Goal: Transaction & Acquisition: Obtain resource

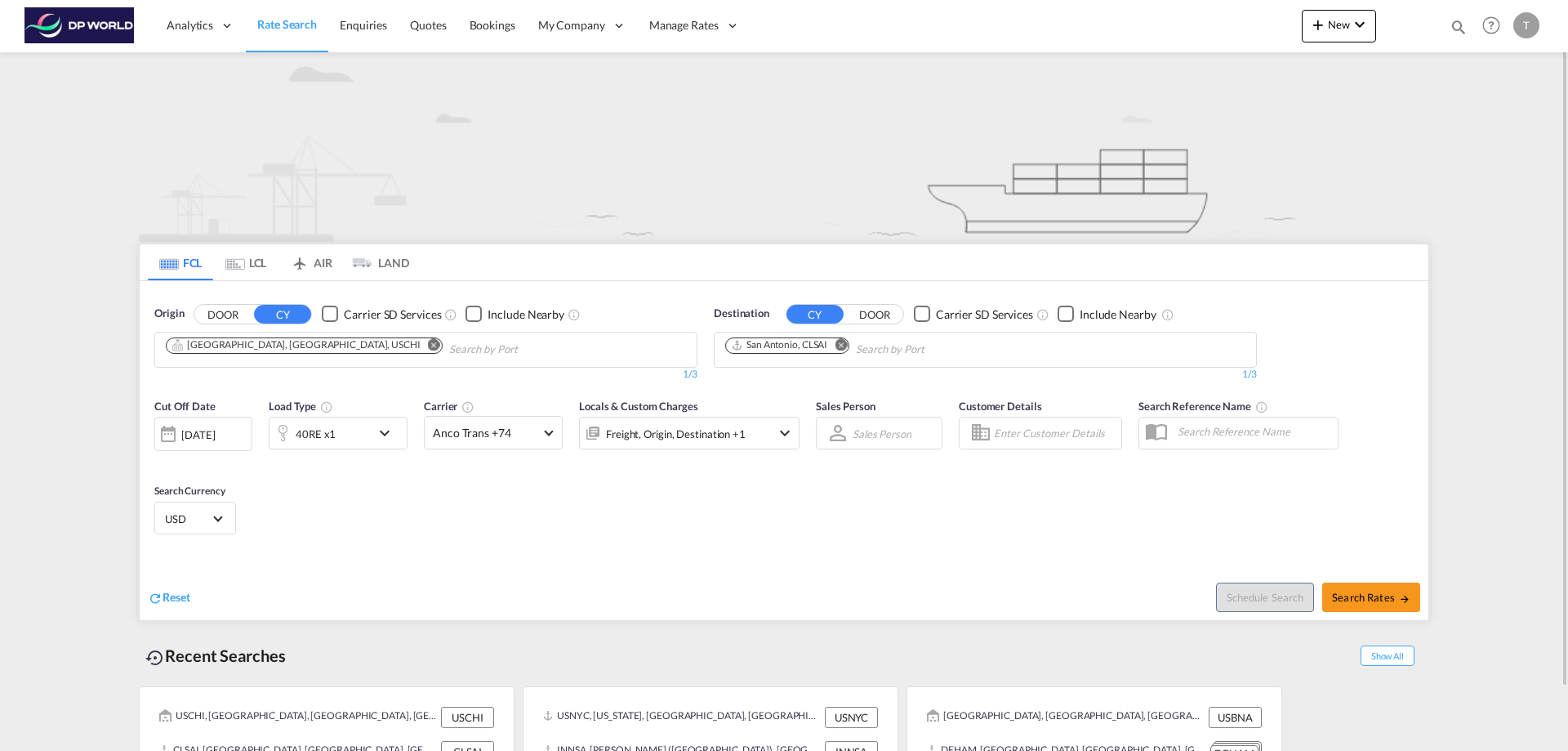
click at [428, 342] on md-icon "Remove" at bounding box center [434, 345] width 12 height 12
click at [254, 348] on input "Chips input." at bounding box center [243, 350] width 155 height 26
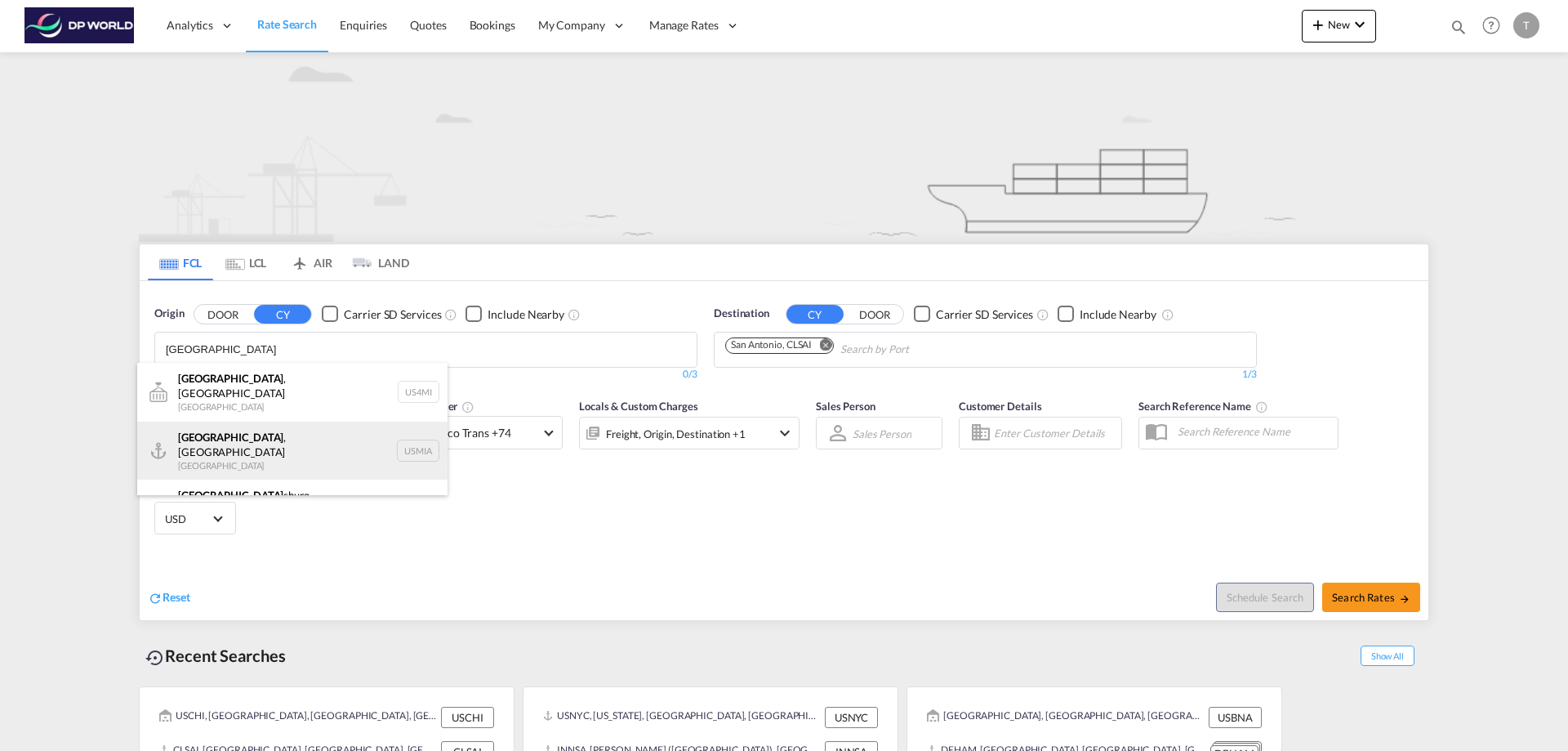
type input "[GEOGRAPHIC_DATA]"
click at [225, 427] on div "[GEOGRAPHIC_DATA] , [GEOGRAPHIC_DATA] [GEOGRAPHIC_DATA] USMIA" at bounding box center [293, 450] width 311 height 59
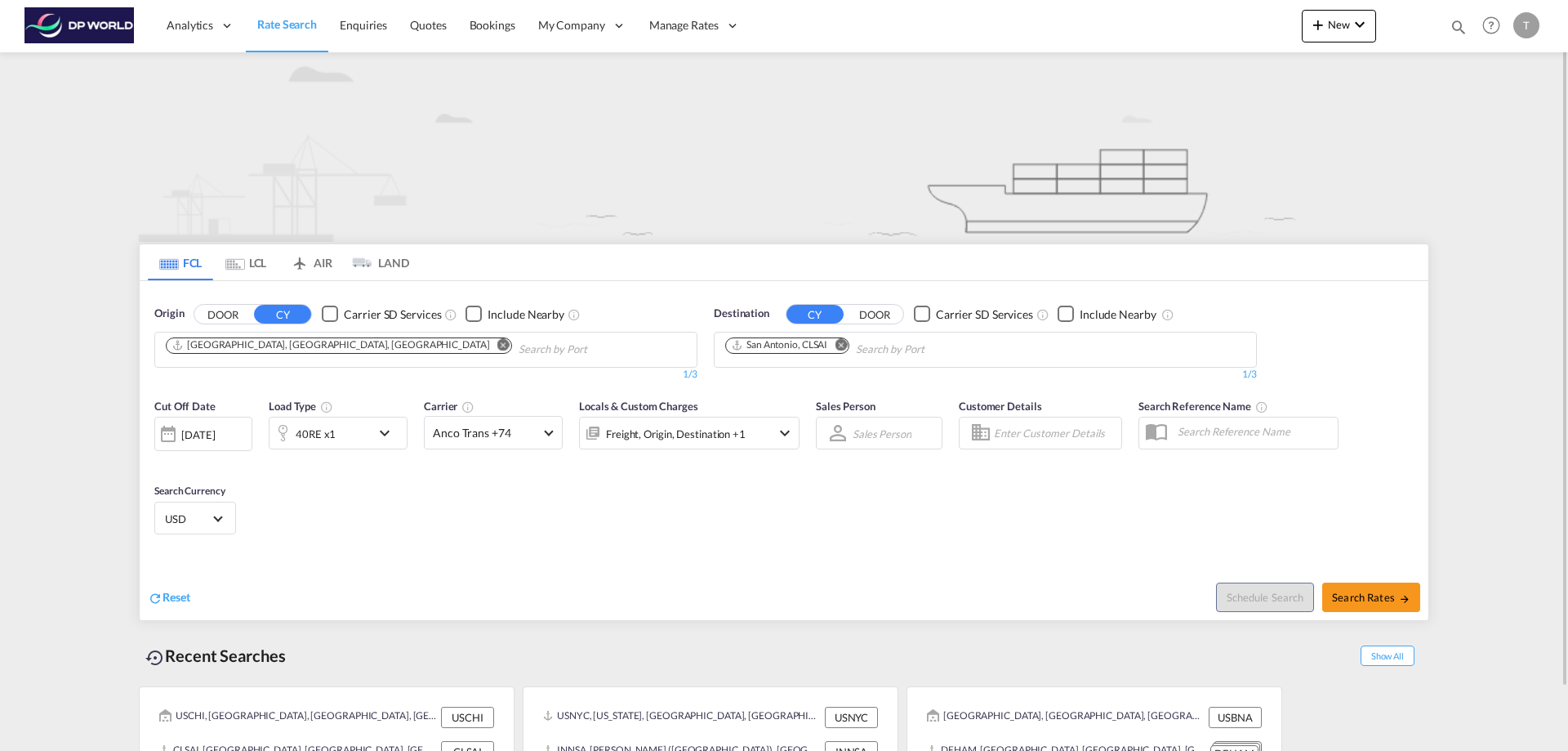
click at [842, 346] on md-icon "Remove" at bounding box center [840, 345] width 12 height 12
click at [805, 346] on input "Chips input." at bounding box center [802, 350] width 155 height 26
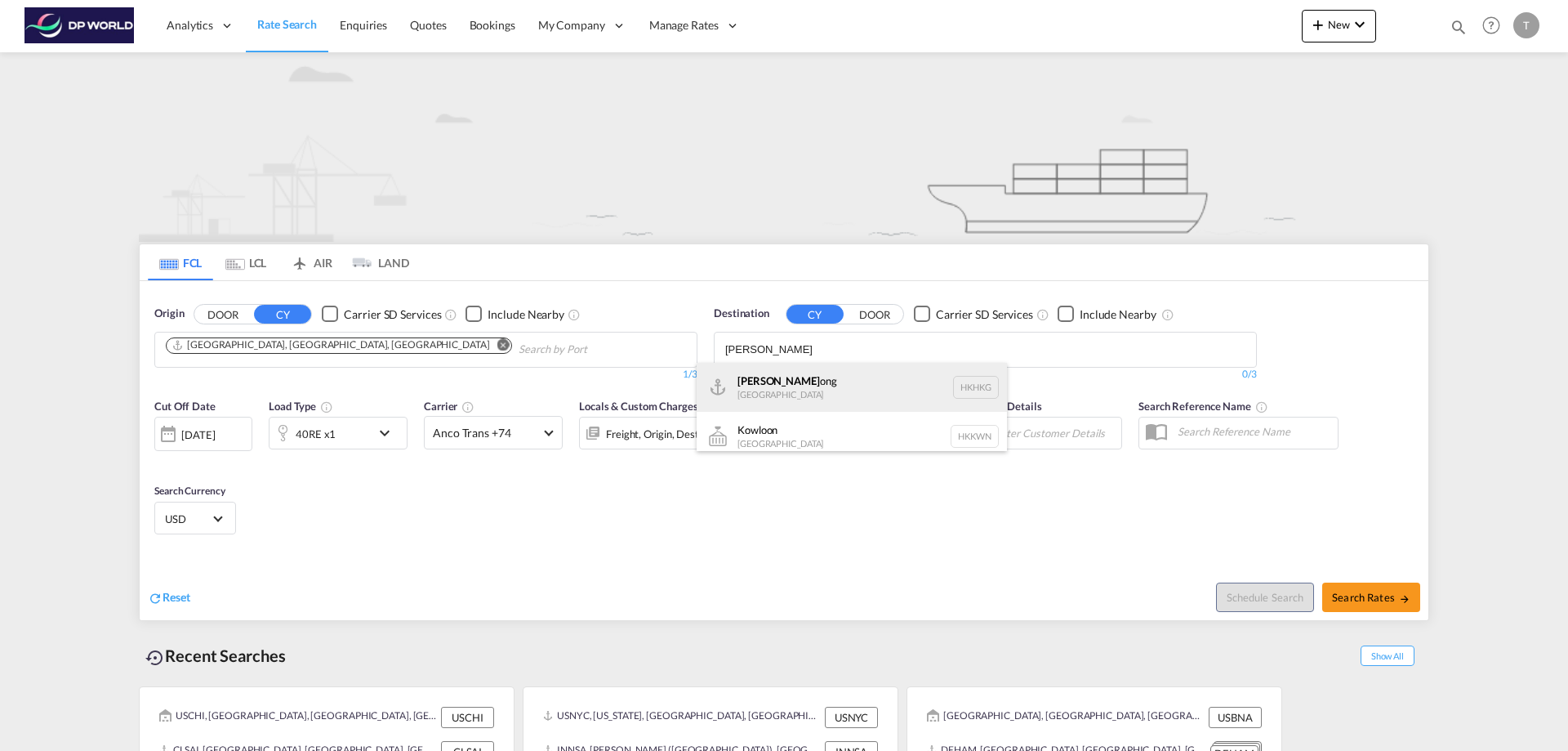
type input "[PERSON_NAME]"
click at [792, 379] on div "Hong K ong [GEOGRAPHIC_DATA] [GEOGRAPHIC_DATA]" at bounding box center [852, 386] width 311 height 49
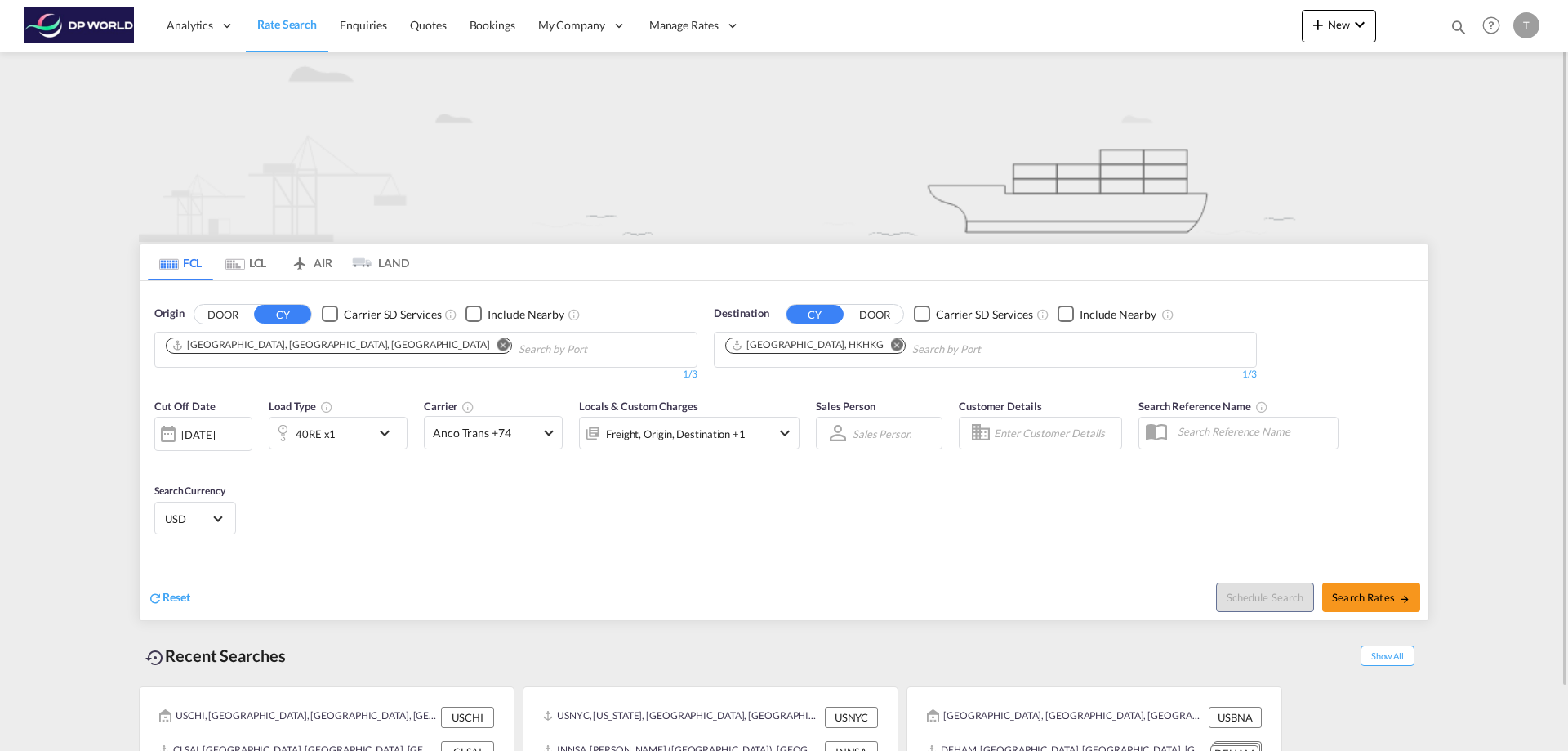
click at [379, 436] on md-icon "icon-chevron-down" at bounding box center [388, 433] width 28 height 20
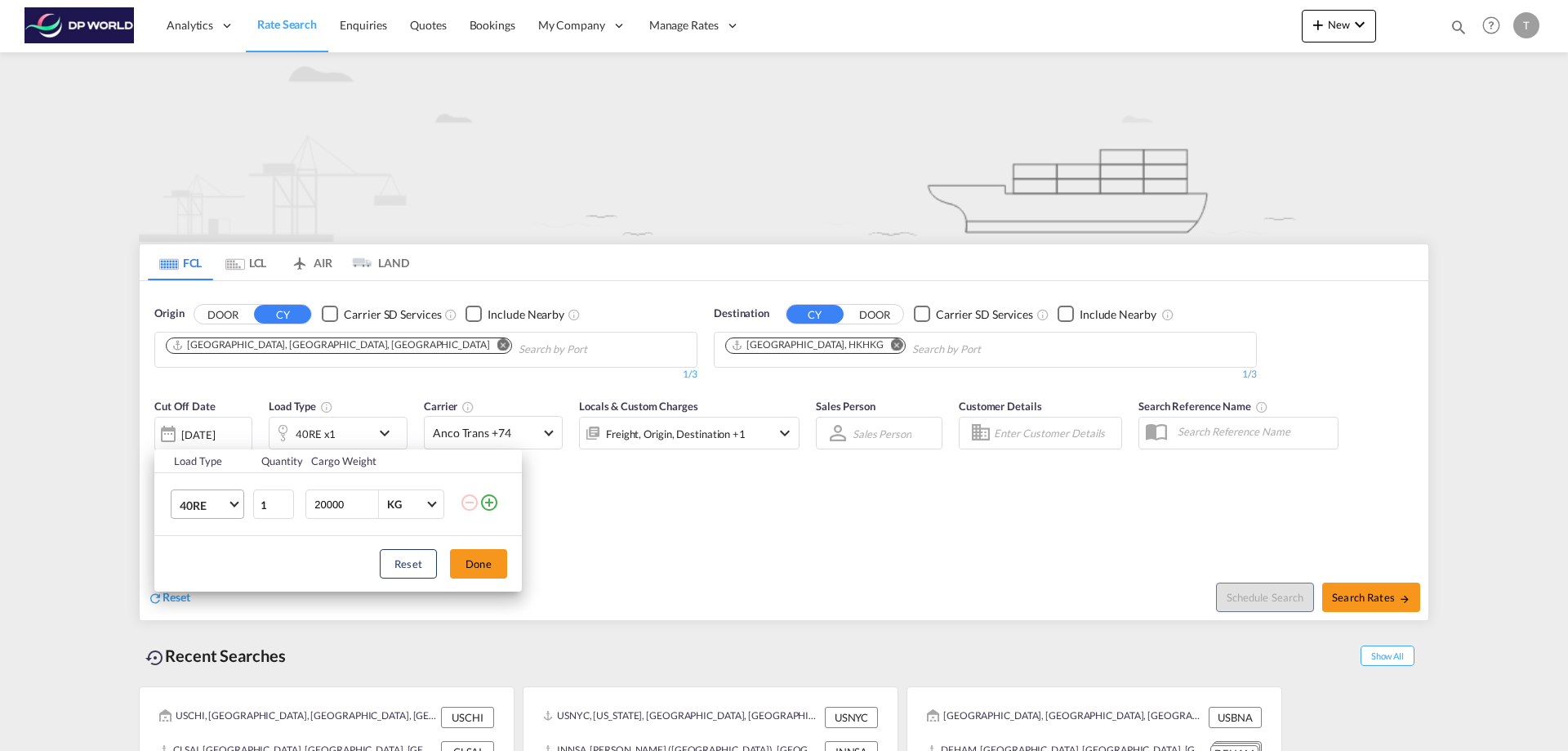
click at [234, 506] on span "Choose: \a40RE" at bounding box center [233, 502] width 9 height 9
click at [211, 419] on md-option "20GP" at bounding box center [222, 419] width 112 height 39
click at [476, 559] on button "Done" at bounding box center [478, 564] width 57 height 30
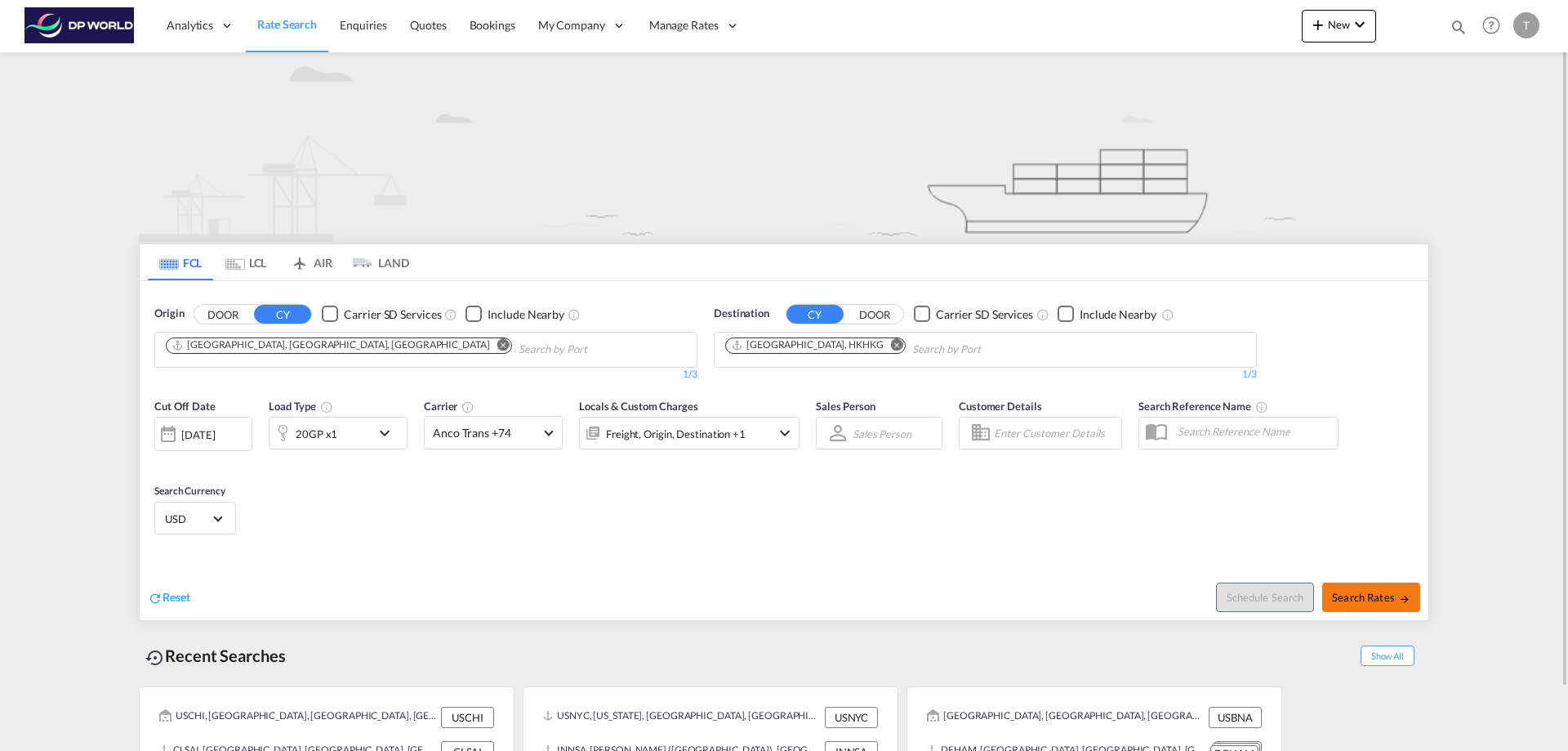
click at [1366, 598] on span "Search Rates" at bounding box center [1371, 597] width 79 height 13
type input "USMIA to HKHKG / [DATE]"
